Goal: Transaction & Acquisition: Purchase product/service

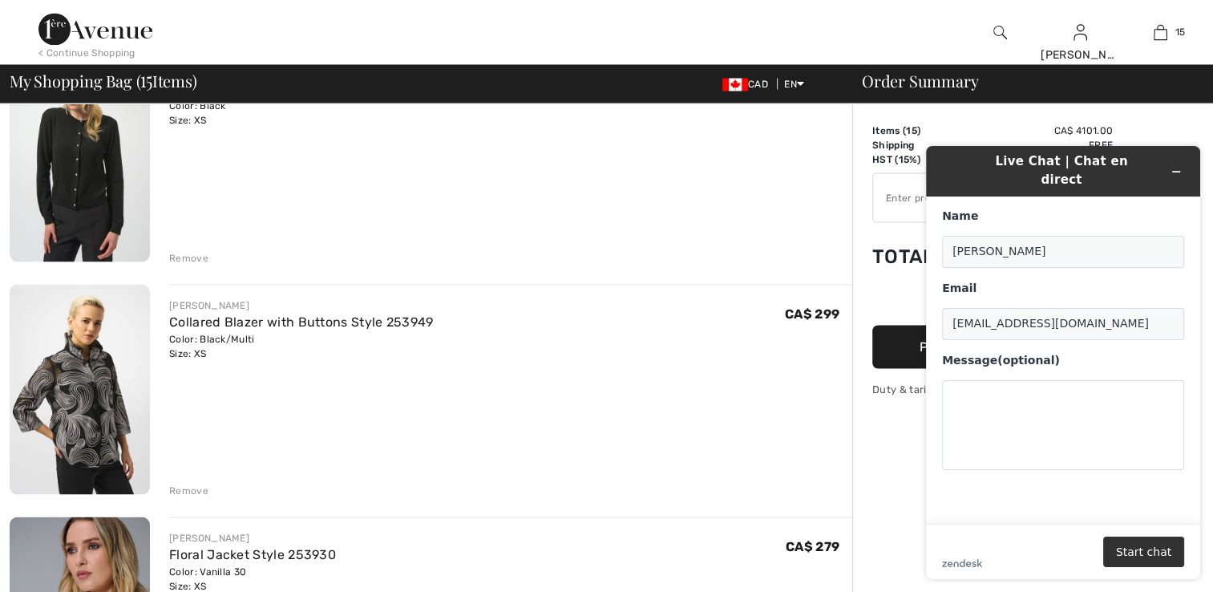
scroll to position [2957, 0]
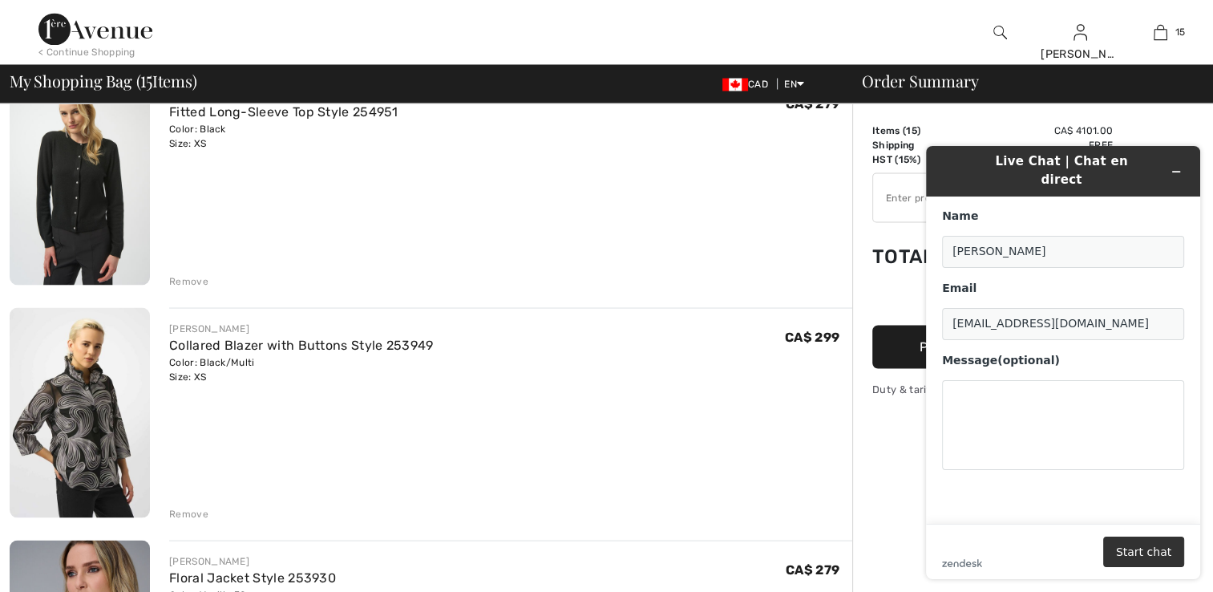
click at [182, 281] on div "Remove" at bounding box center [188, 280] width 39 height 14
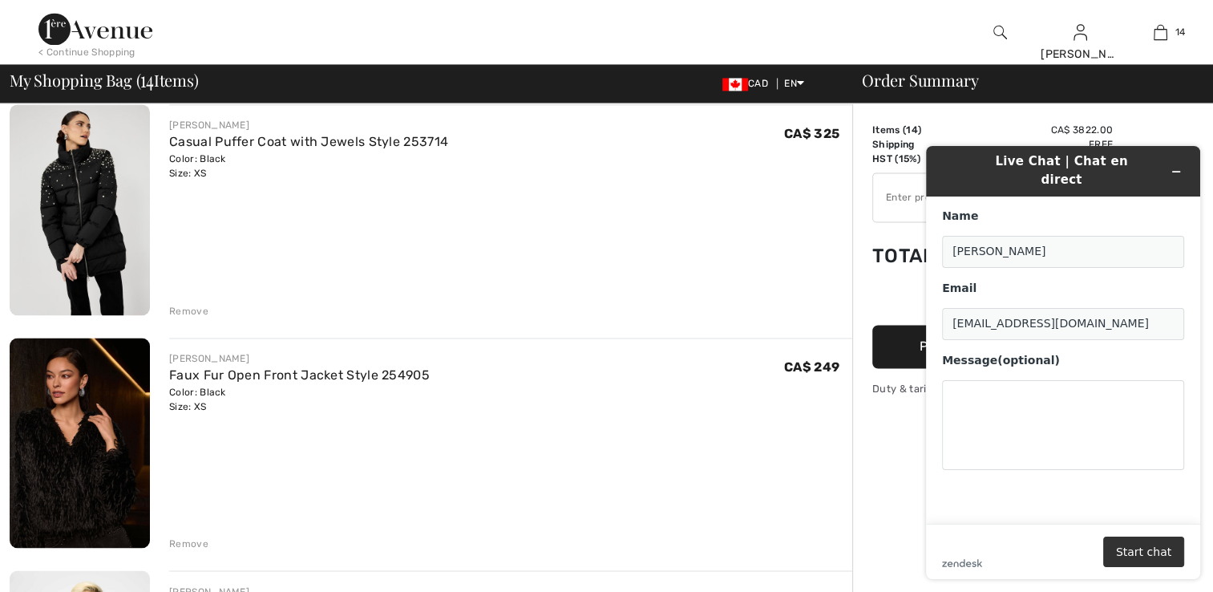
scroll to position [2457, 0]
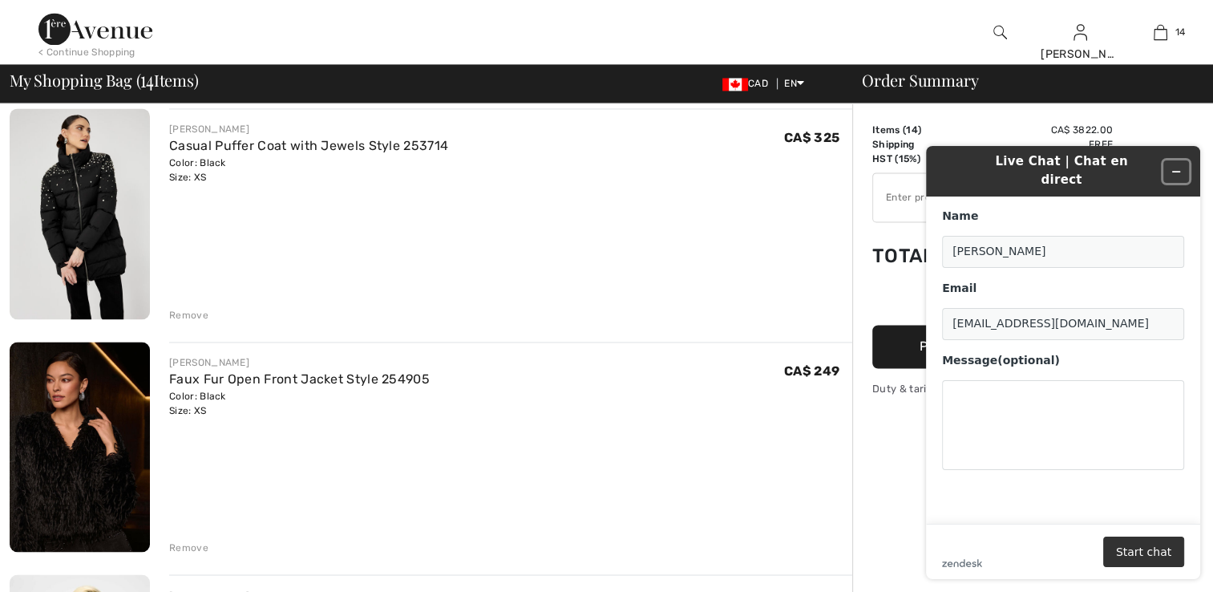
click at [1168, 168] on button "Minimize widget" at bounding box center [1177, 171] width 26 height 22
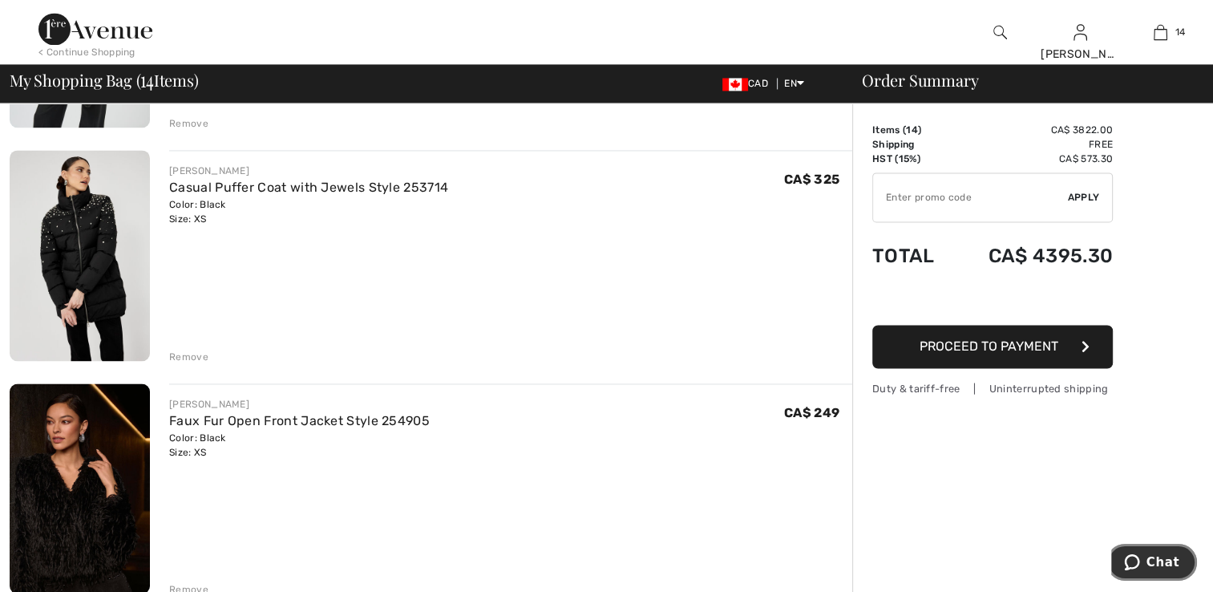
scroll to position [2377, 0]
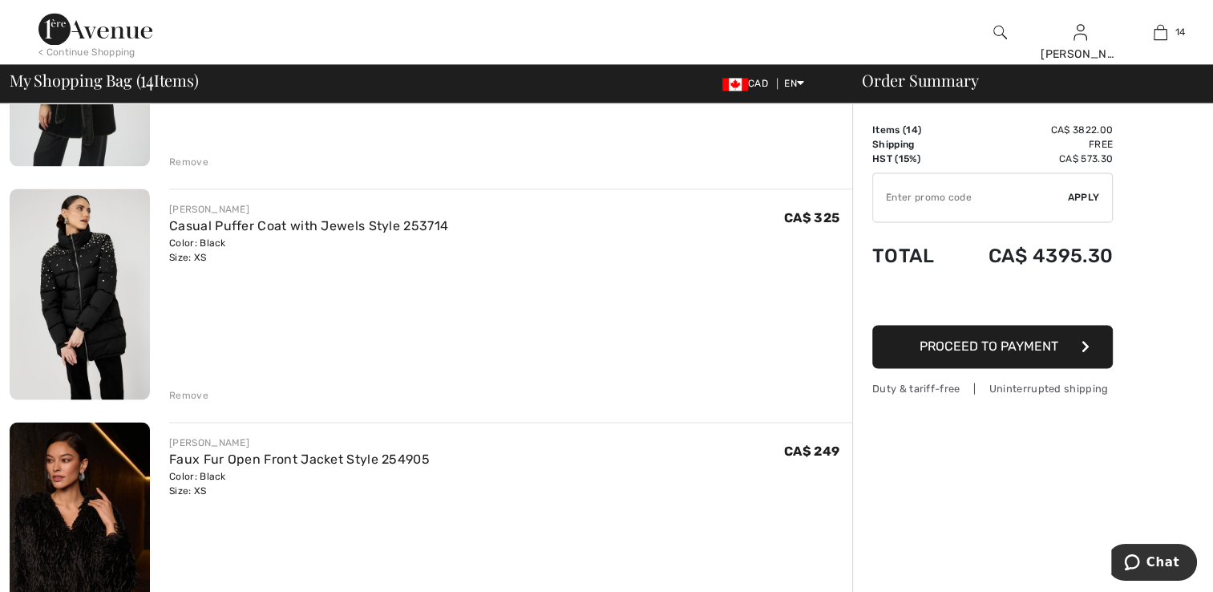
click at [185, 393] on div "Remove" at bounding box center [188, 395] width 39 height 14
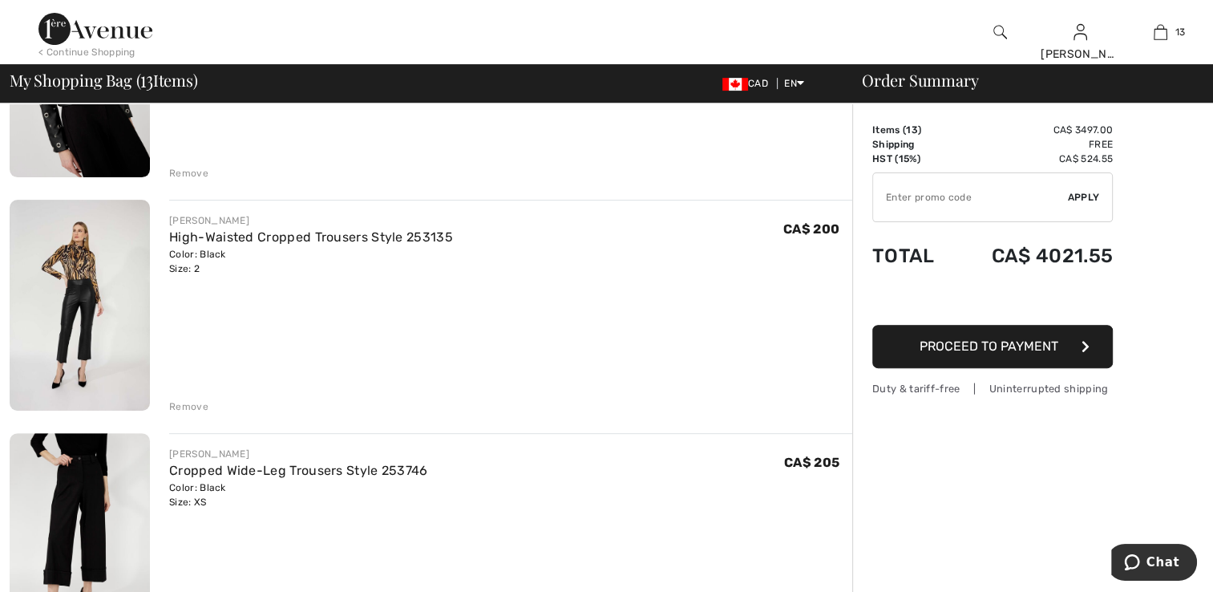
scroll to position [693, 0]
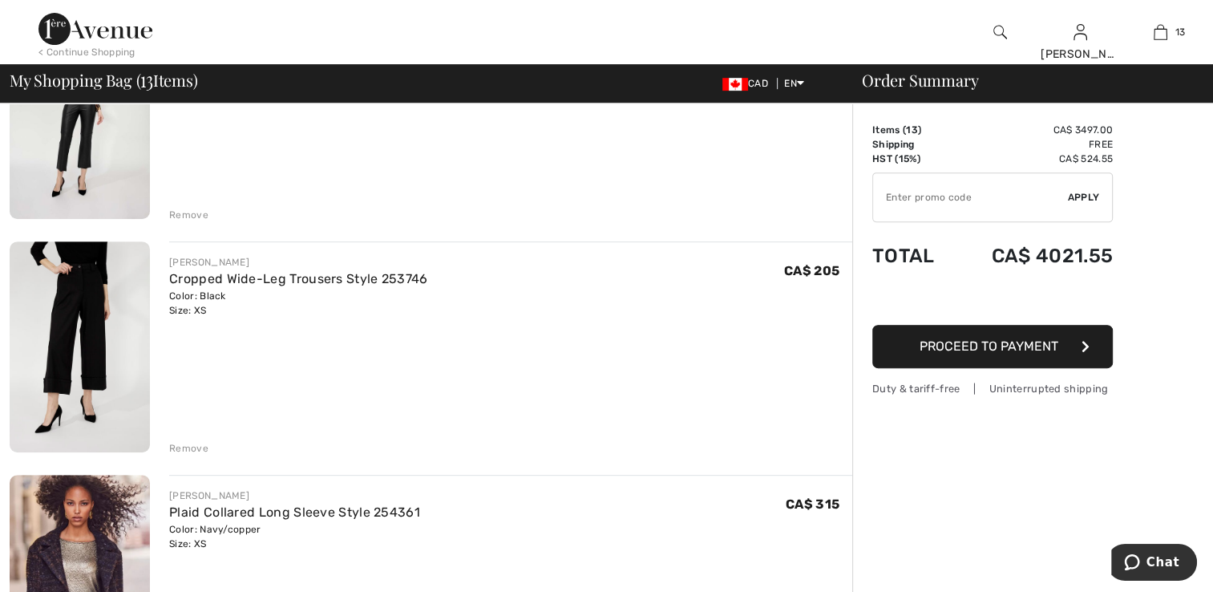
click at [85, 322] on img at bounding box center [80, 346] width 140 height 211
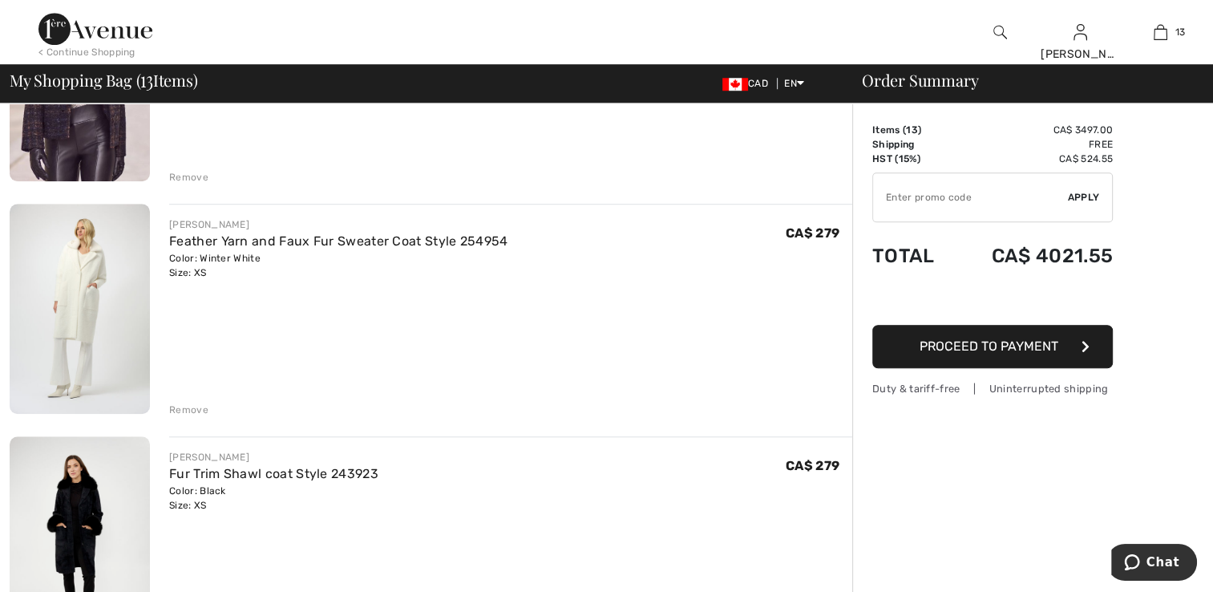
scroll to position [1283, 0]
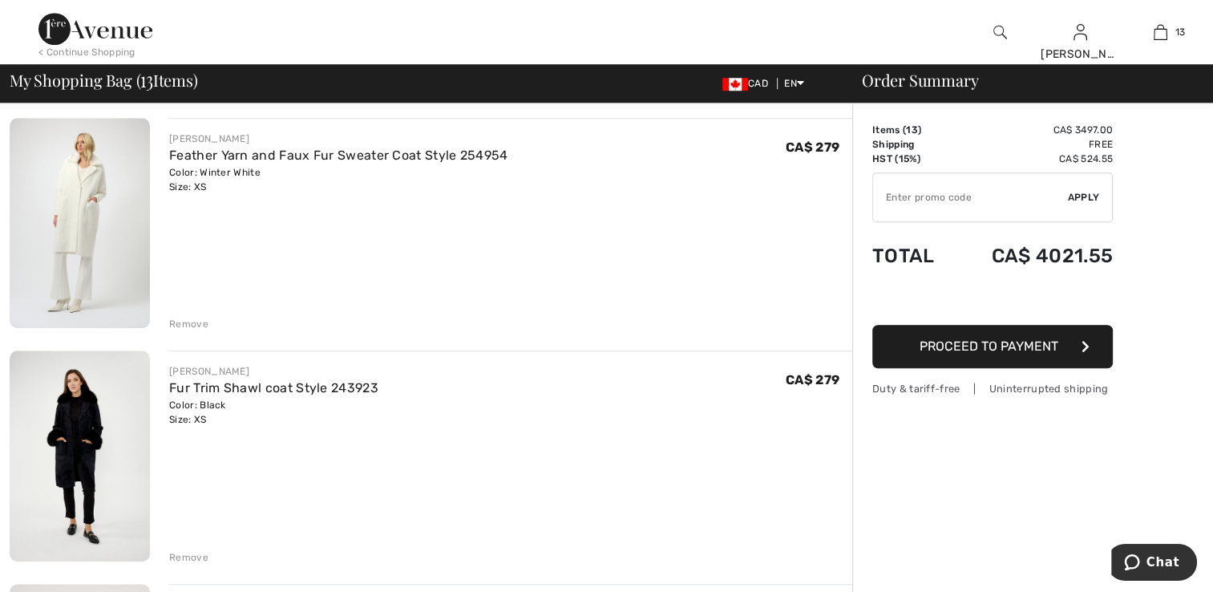
click at [96, 451] on img at bounding box center [80, 455] width 140 height 211
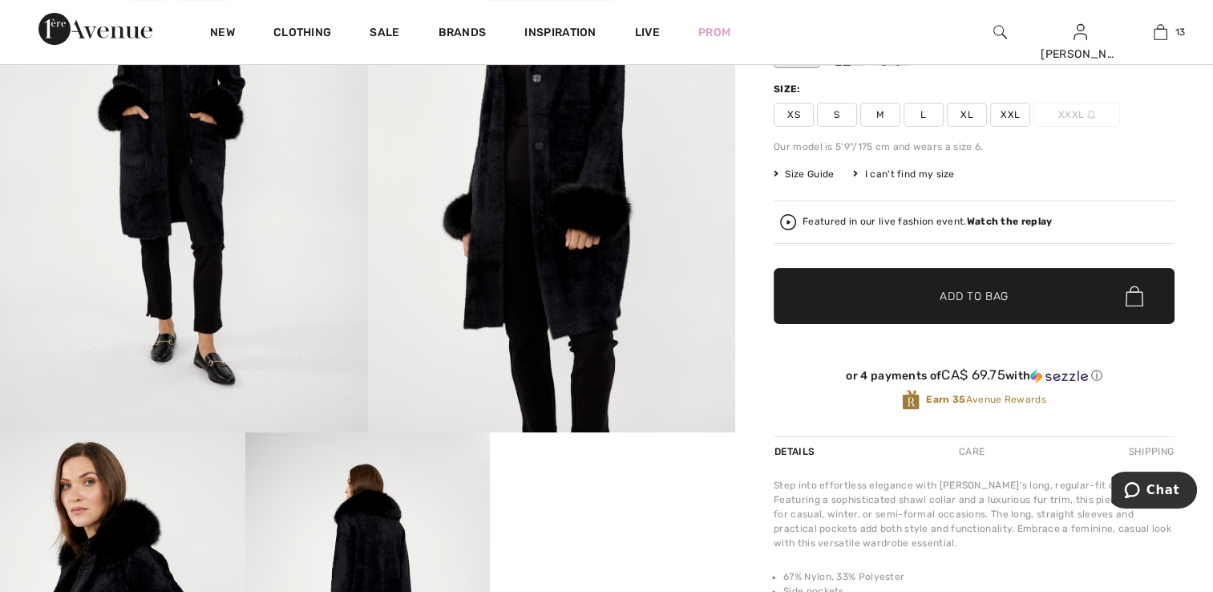
scroll to position [321, 0]
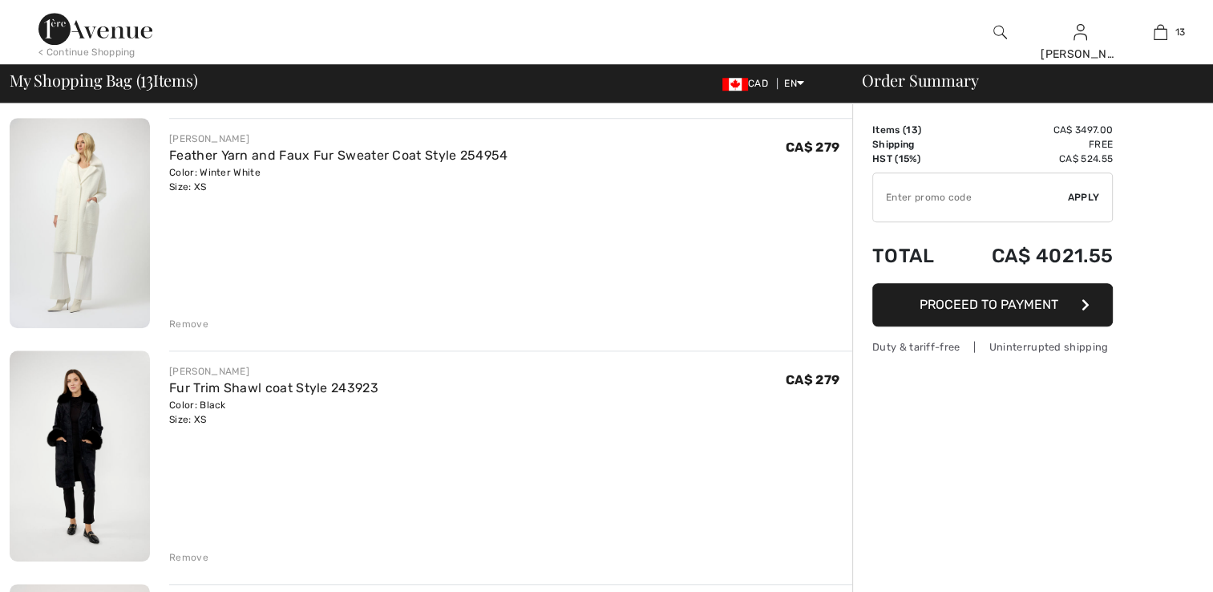
scroll to position [1283, 0]
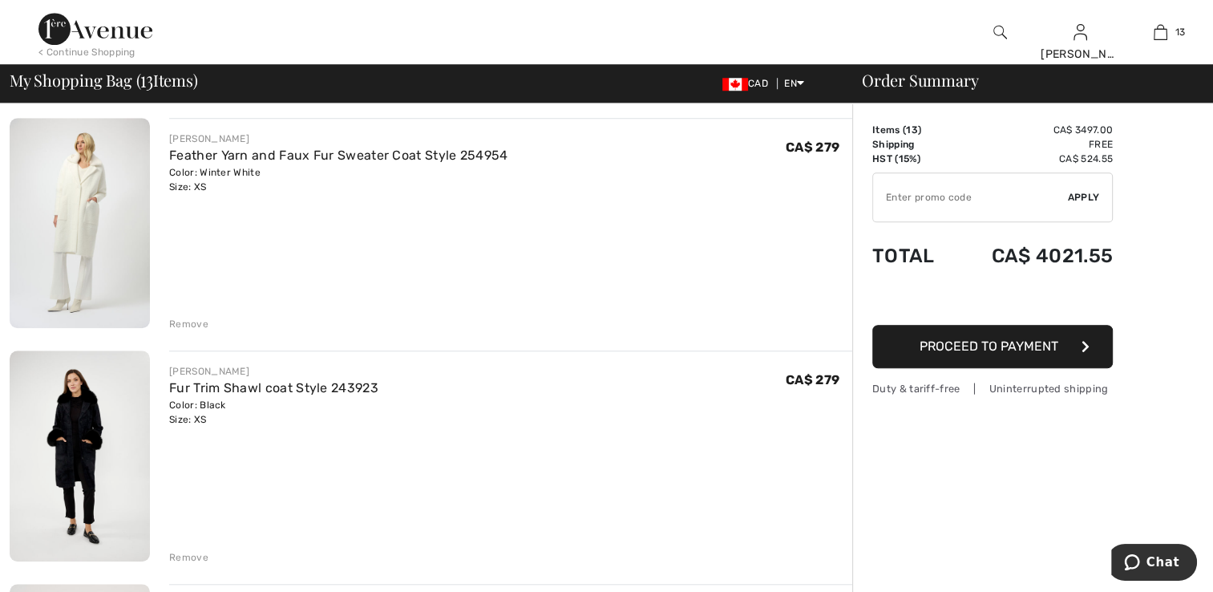
click at [50, 189] on img at bounding box center [80, 223] width 140 height 210
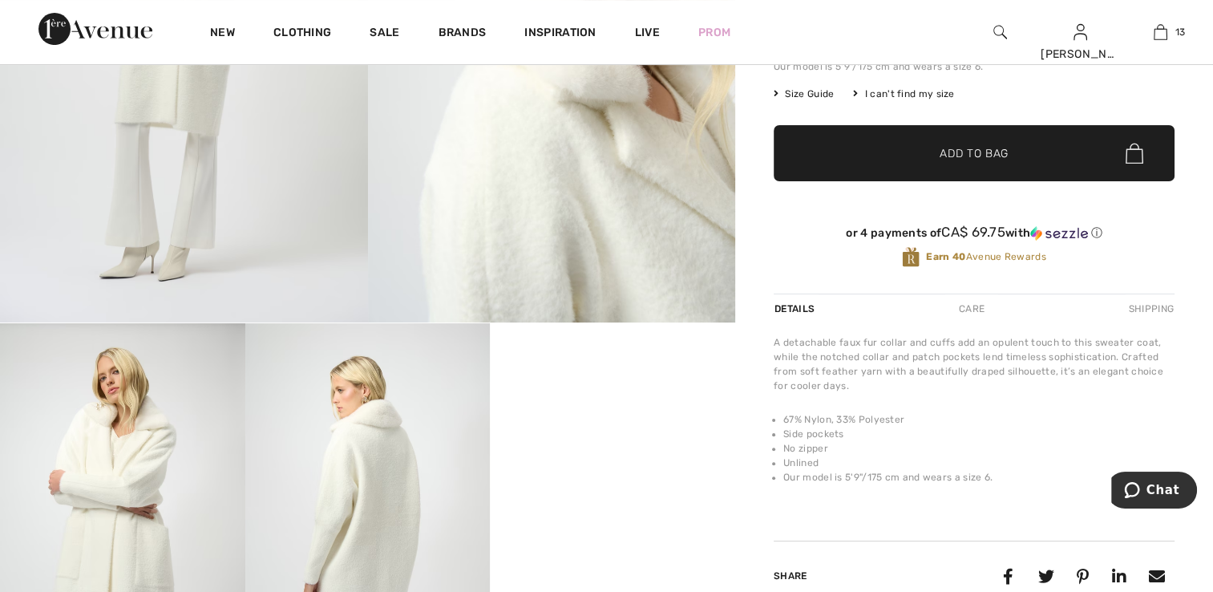
scroll to position [321, 0]
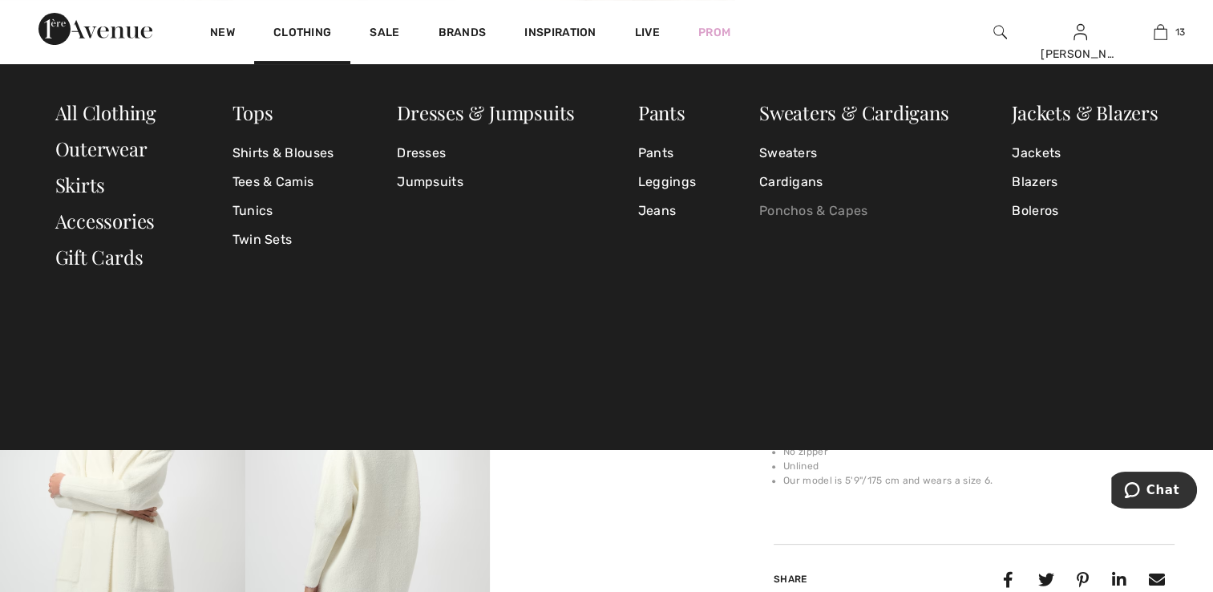
click at [795, 211] on link "Ponchos & Capes" at bounding box center [854, 210] width 190 height 29
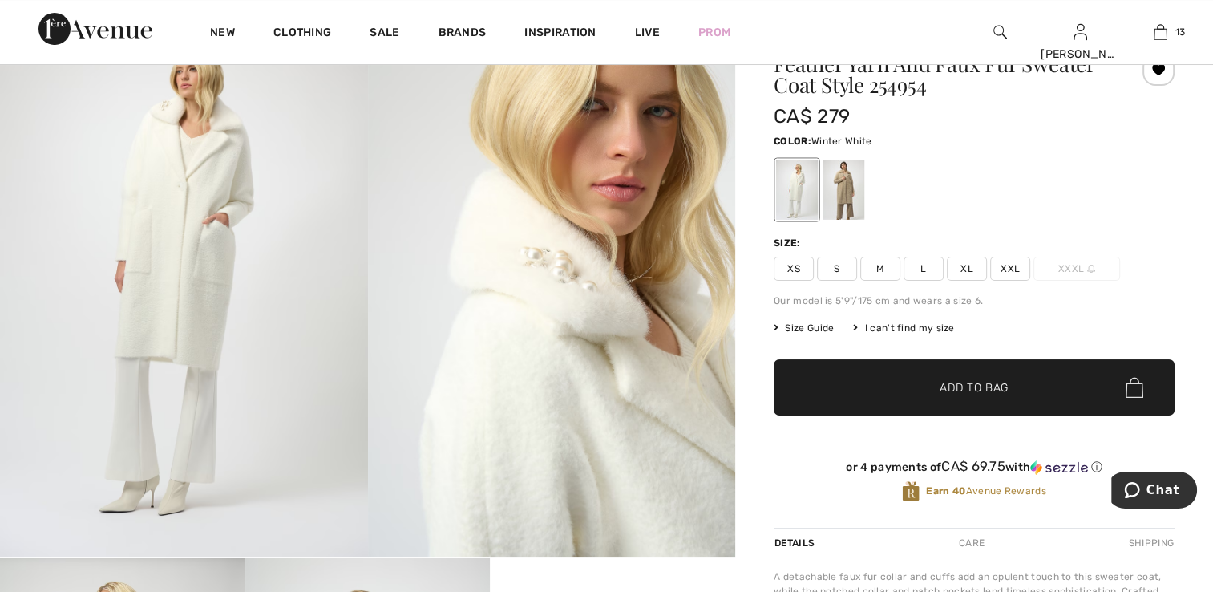
scroll to position [80, 0]
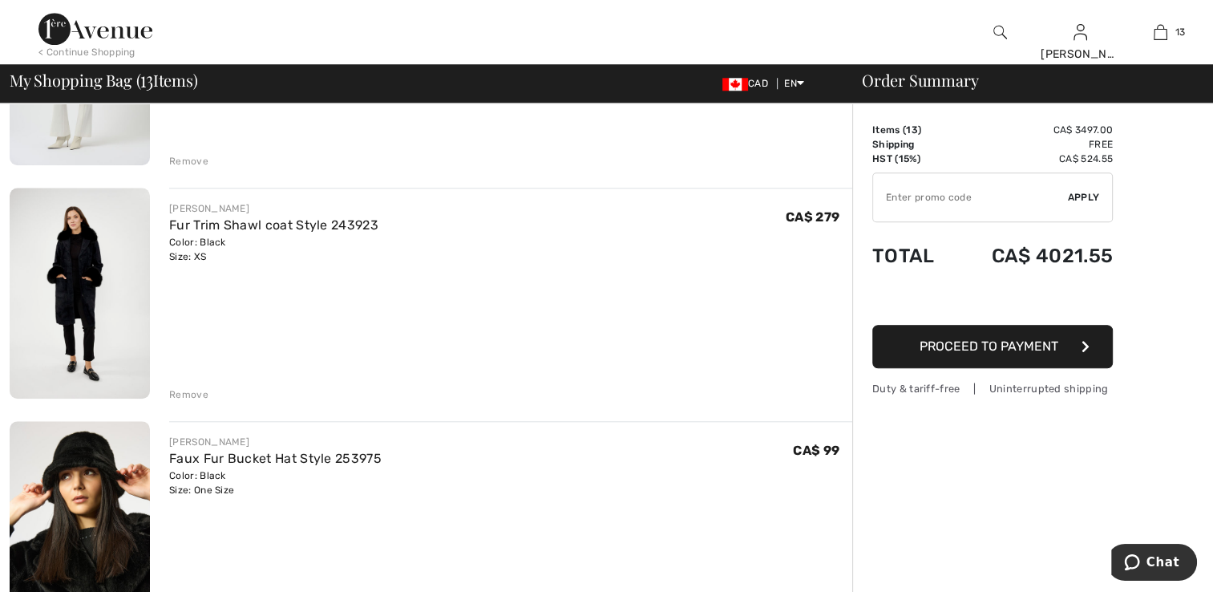
scroll to position [1443, 0]
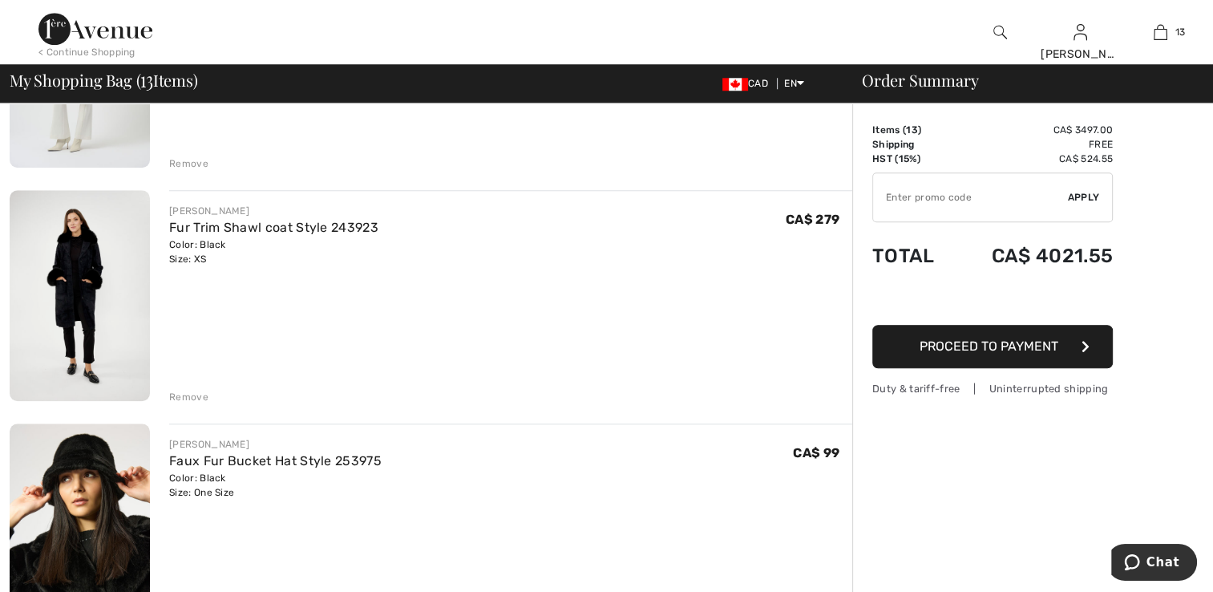
click at [111, 330] on img at bounding box center [80, 295] width 140 height 211
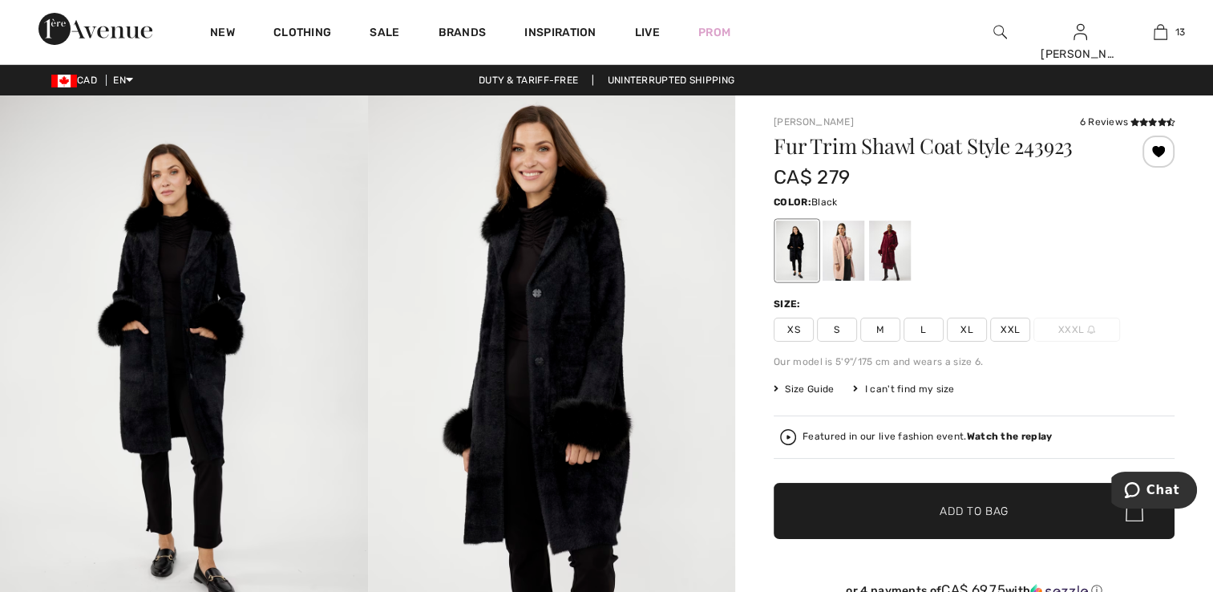
click at [795, 330] on span "XS" at bounding box center [794, 330] width 40 height 24
click at [1146, 118] on icon at bounding box center [1144, 122] width 9 height 8
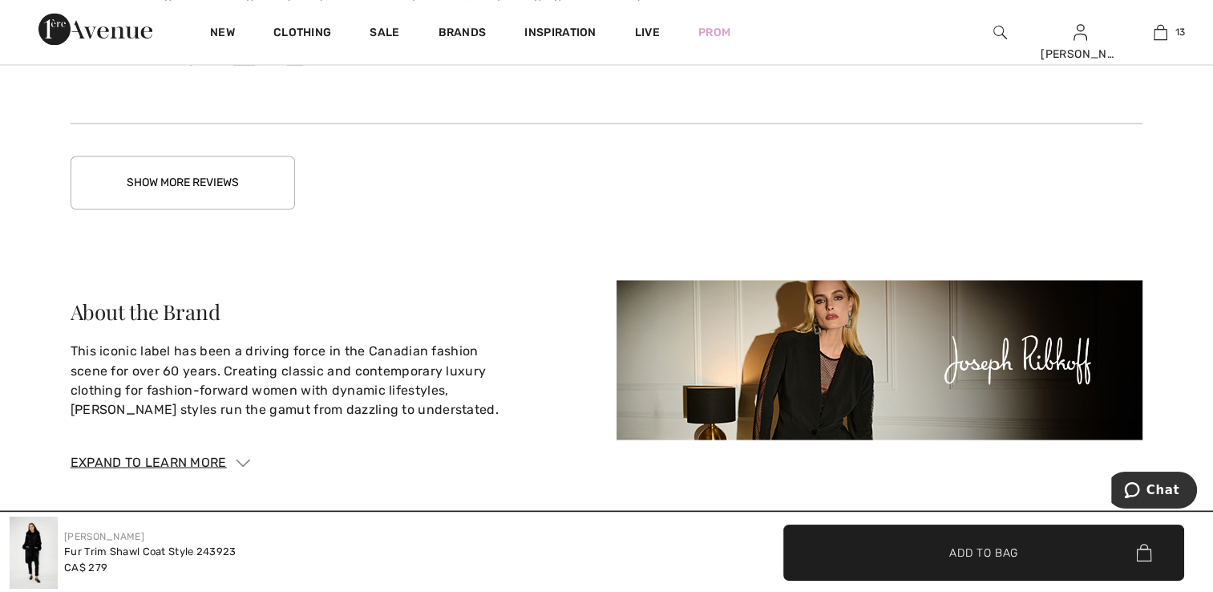
scroll to position [2578, 0]
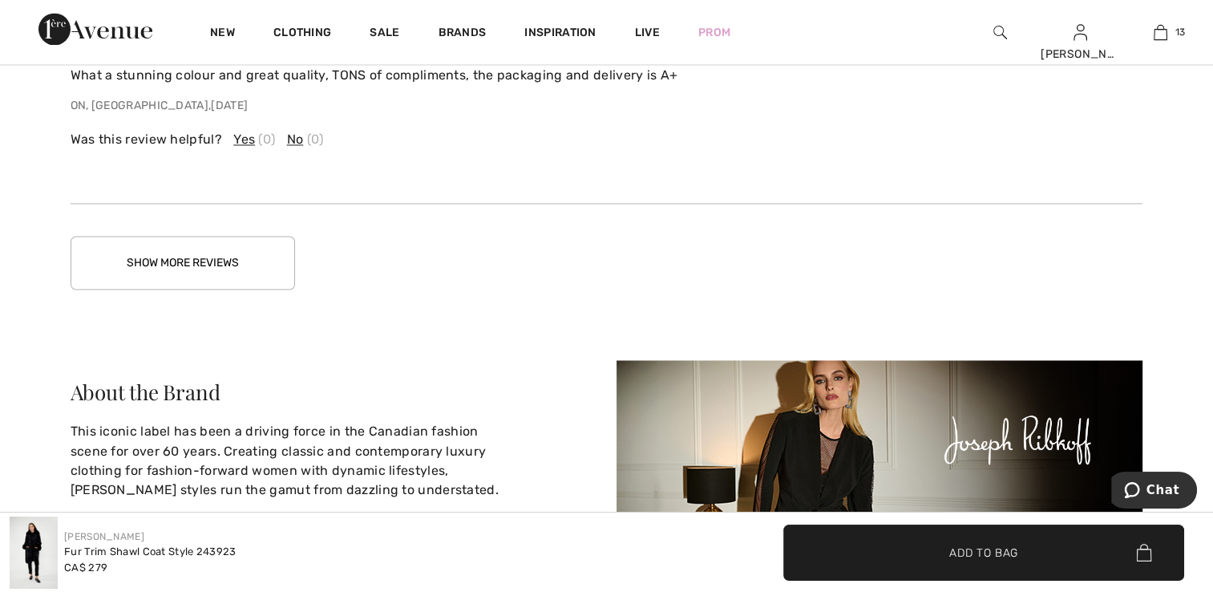
click at [225, 263] on button "Show More Reviews" at bounding box center [183, 263] width 225 height 54
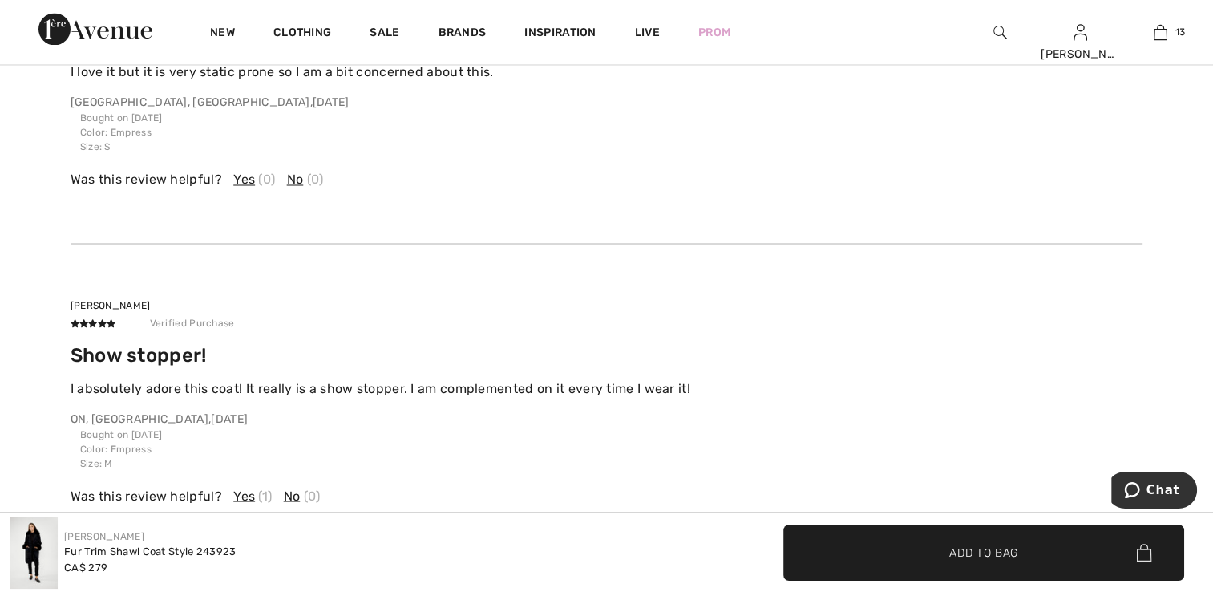
scroll to position [2899, 0]
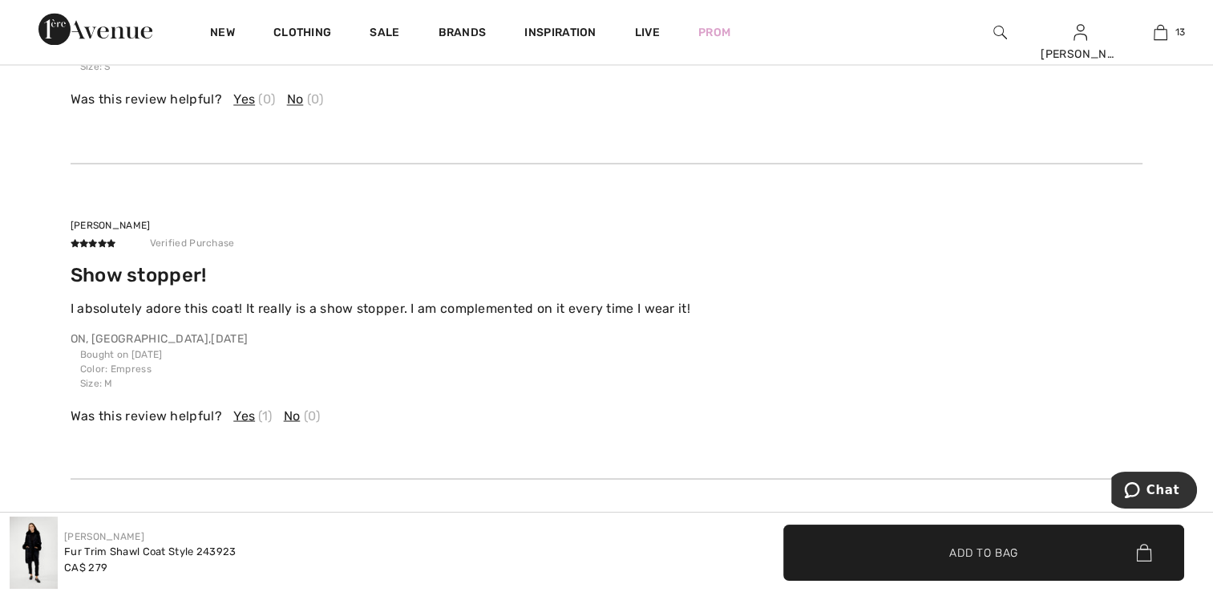
click at [245, 407] on span "Yes" at bounding box center [244, 415] width 22 height 19
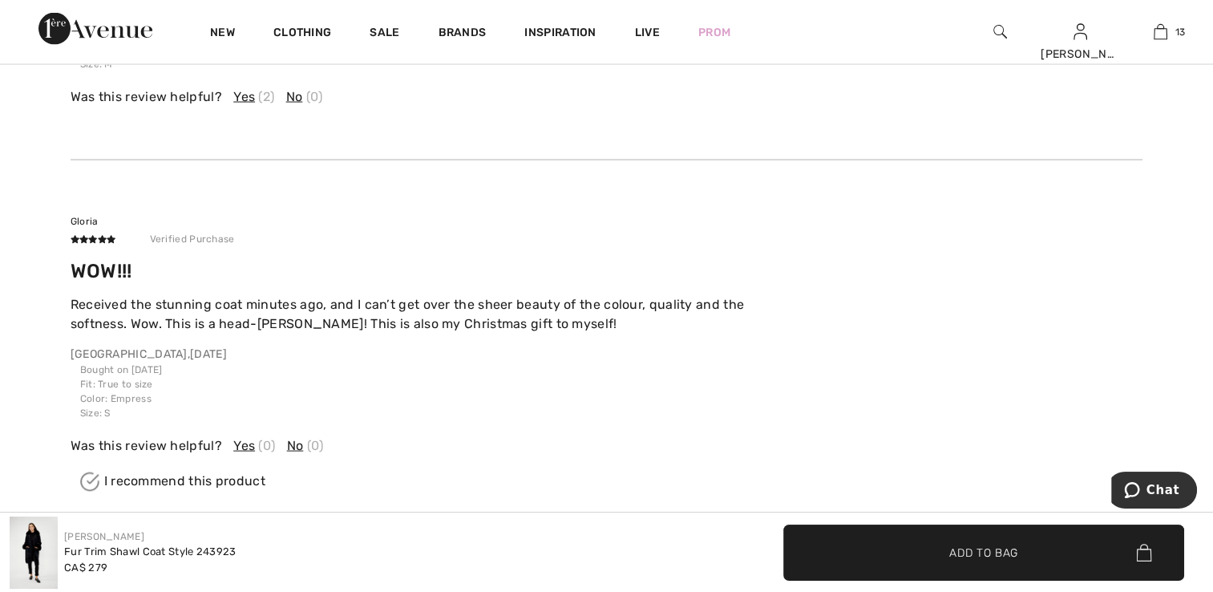
scroll to position [3220, 0]
click at [241, 439] on span "Yes" at bounding box center [244, 443] width 22 height 19
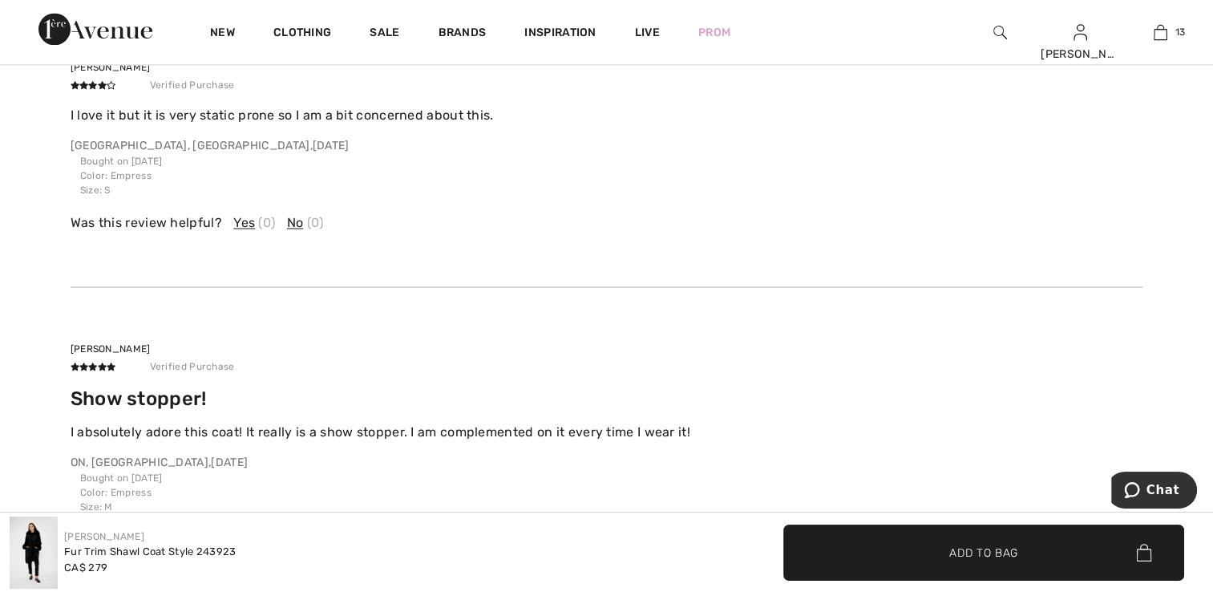
scroll to position [2739, 0]
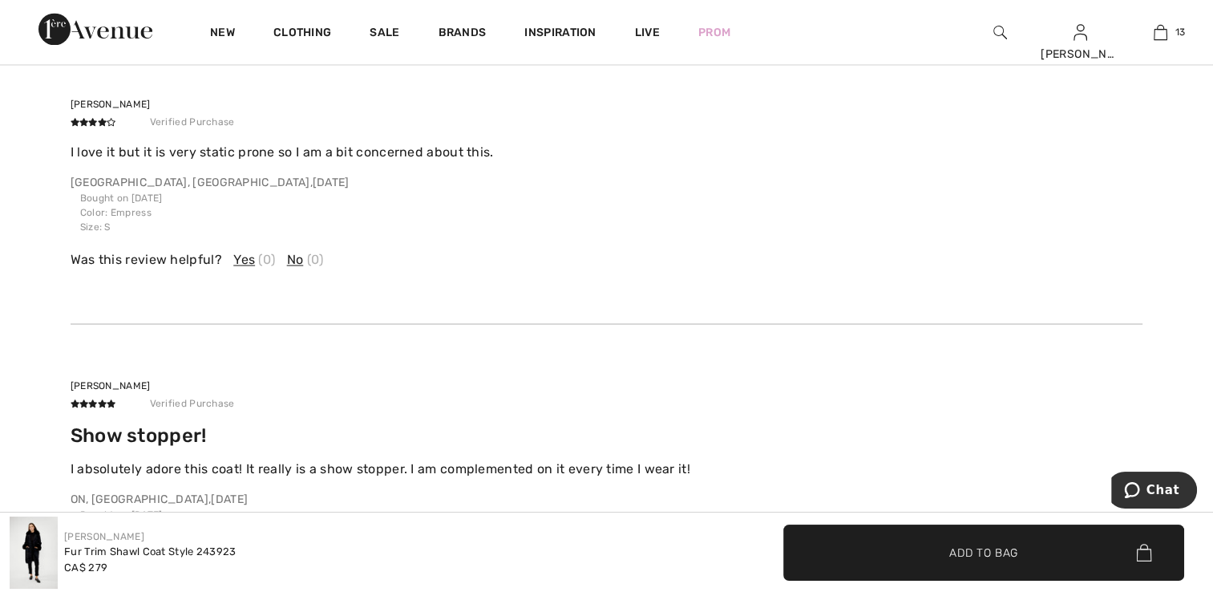
click at [237, 259] on span "Yes" at bounding box center [244, 259] width 22 height 19
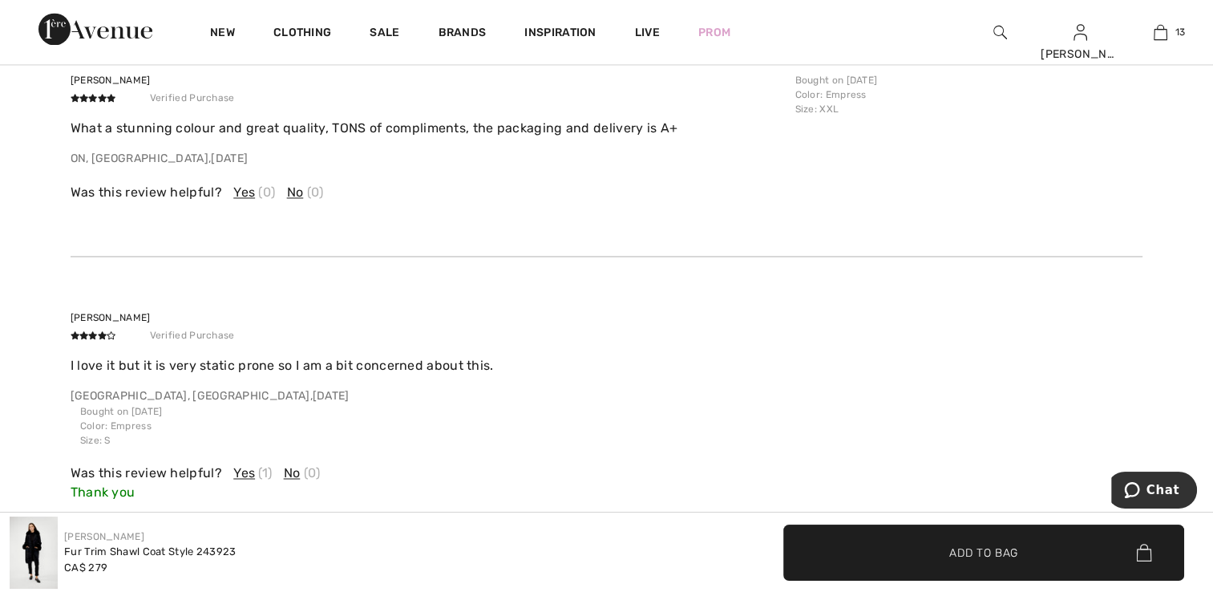
scroll to position [2498, 0]
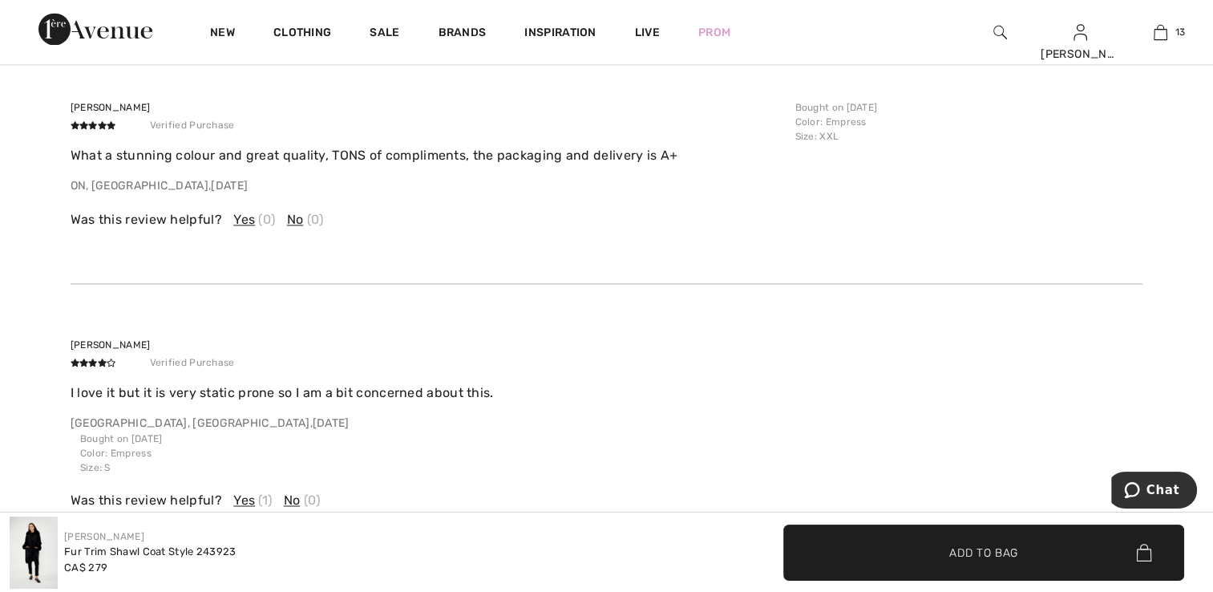
click at [237, 215] on span "Yes" at bounding box center [244, 219] width 22 height 19
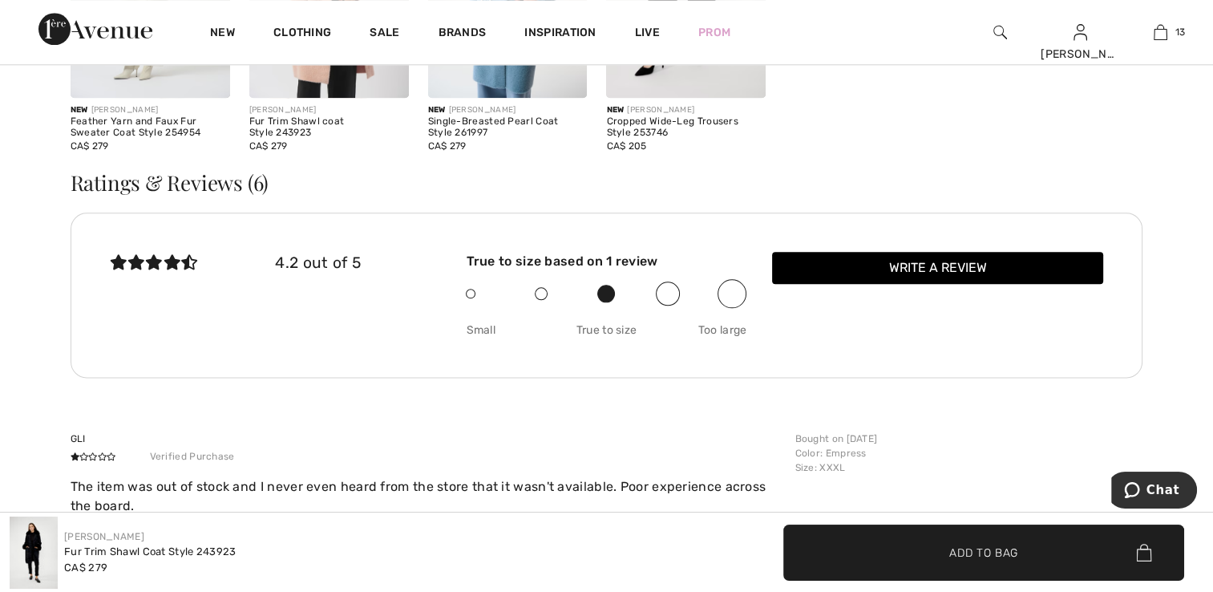
scroll to position [2017, 0]
